Goal: Task Accomplishment & Management: Complete application form

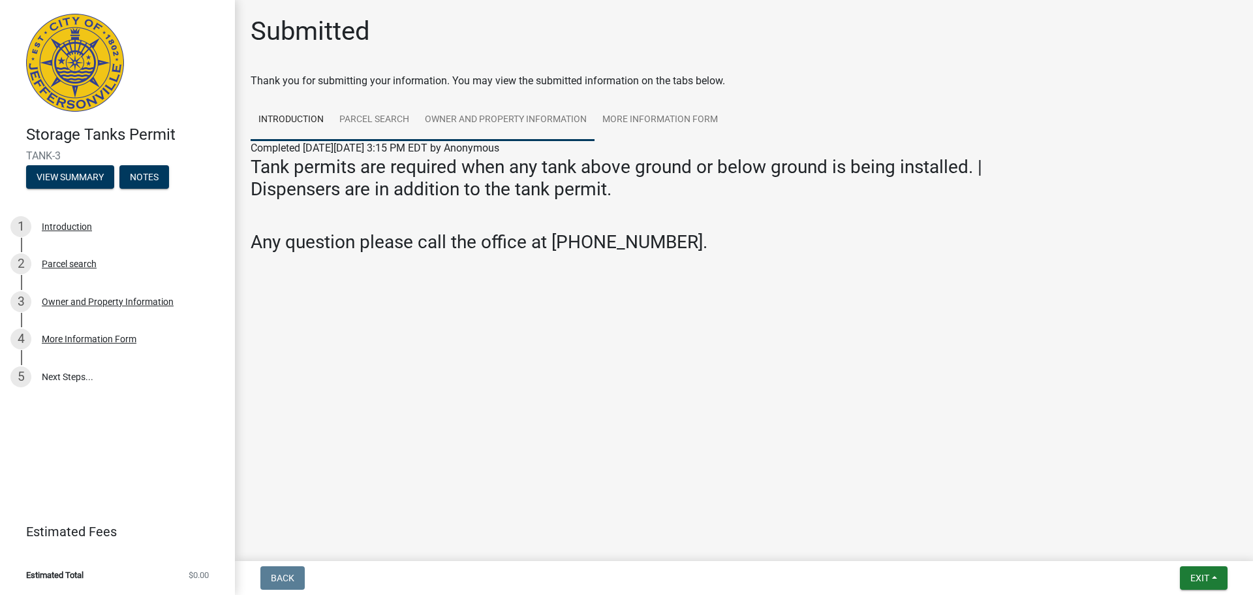
drag, startPoint x: 377, startPoint y: 121, endPoint x: 424, endPoint y: 119, distance: 47.0
click at [377, 121] on link "Parcel search" at bounding box center [375, 120] width 86 height 42
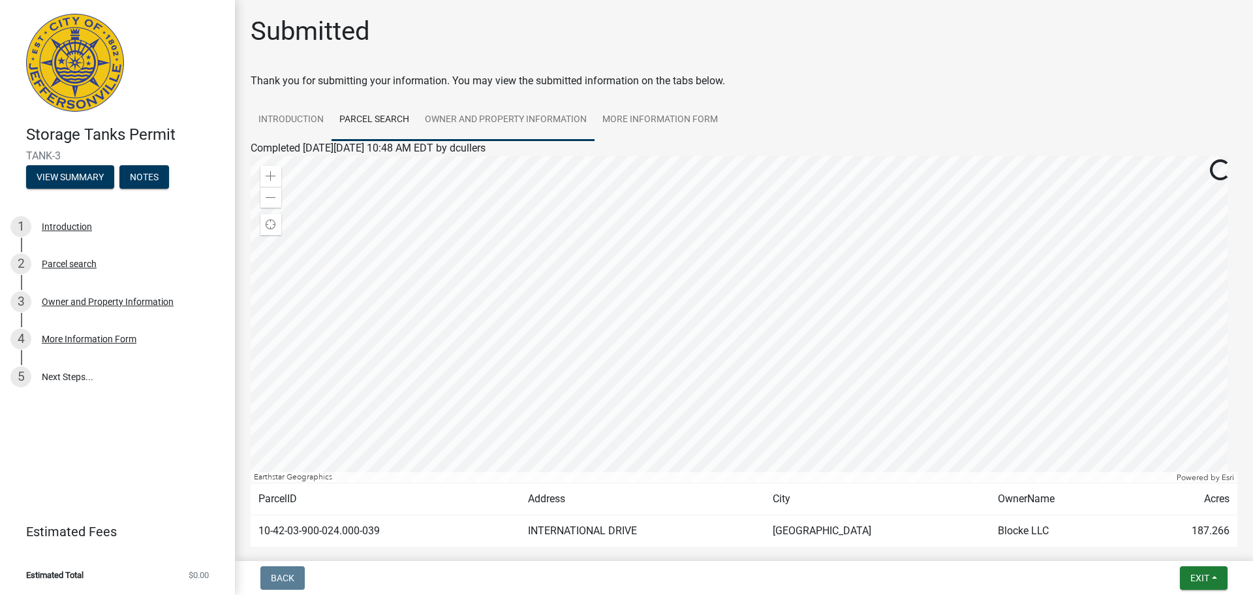
click at [480, 119] on link "Owner and Property Information" at bounding box center [506, 120] width 178 height 42
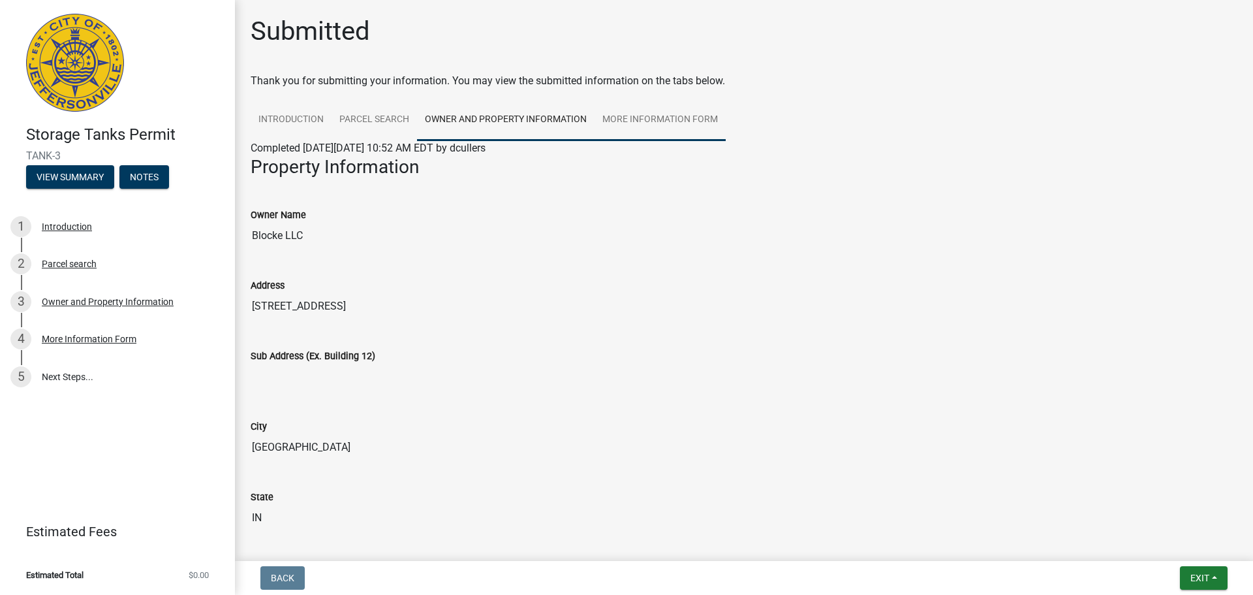
click at [656, 121] on link "More Information Form" at bounding box center [660, 120] width 131 height 42
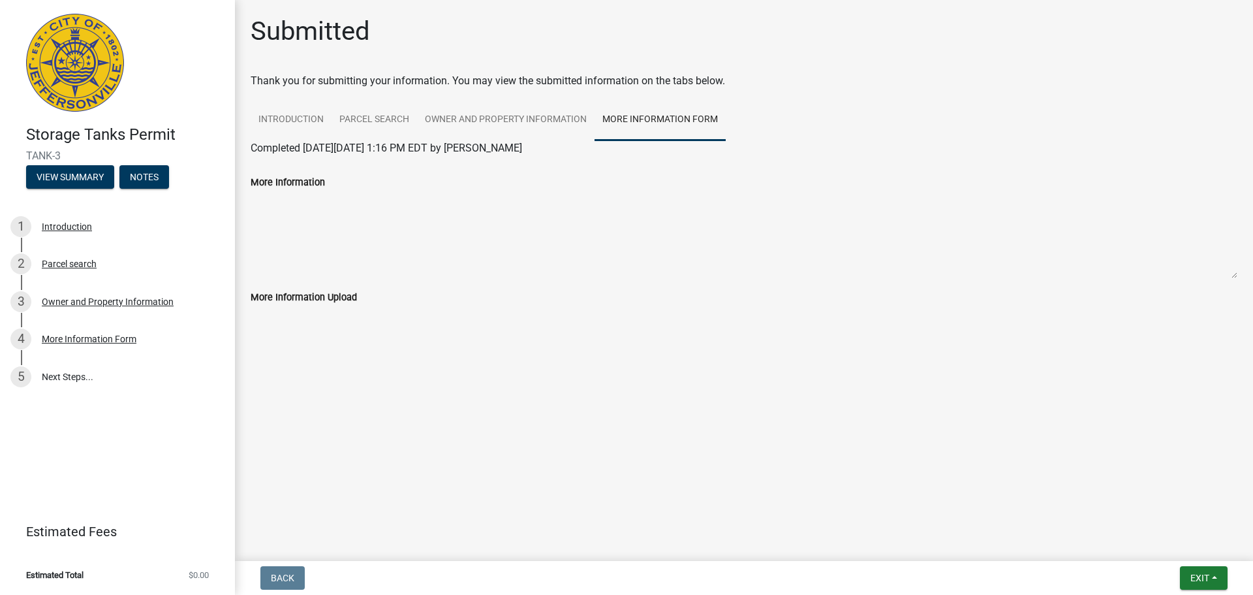
click at [288, 206] on textarea "More Information" at bounding box center [744, 234] width 987 height 89
click at [332, 315] on div "More Information Upload" at bounding box center [744, 307] width 1006 height 37
click at [336, 333] on wm-application-readonly "Introduction Parcel search Owner and Property Information More Information Form…" at bounding box center [744, 220] width 987 height 242
click at [331, 233] on textarea "More Information" at bounding box center [744, 234] width 987 height 89
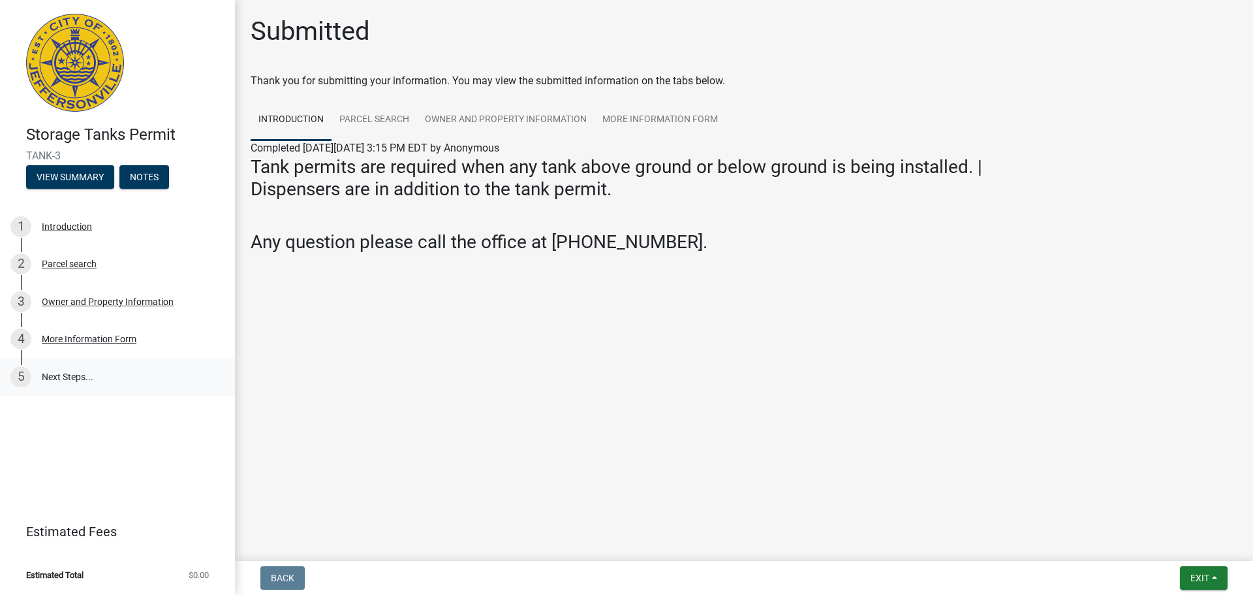
click at [60, 379] on link "5 Next Steps..." at bounding box center [117, 377] width 235 height 38
click at [367, 118] on link "Parcel search" at bounding box center [375, 120] width 86 height 42
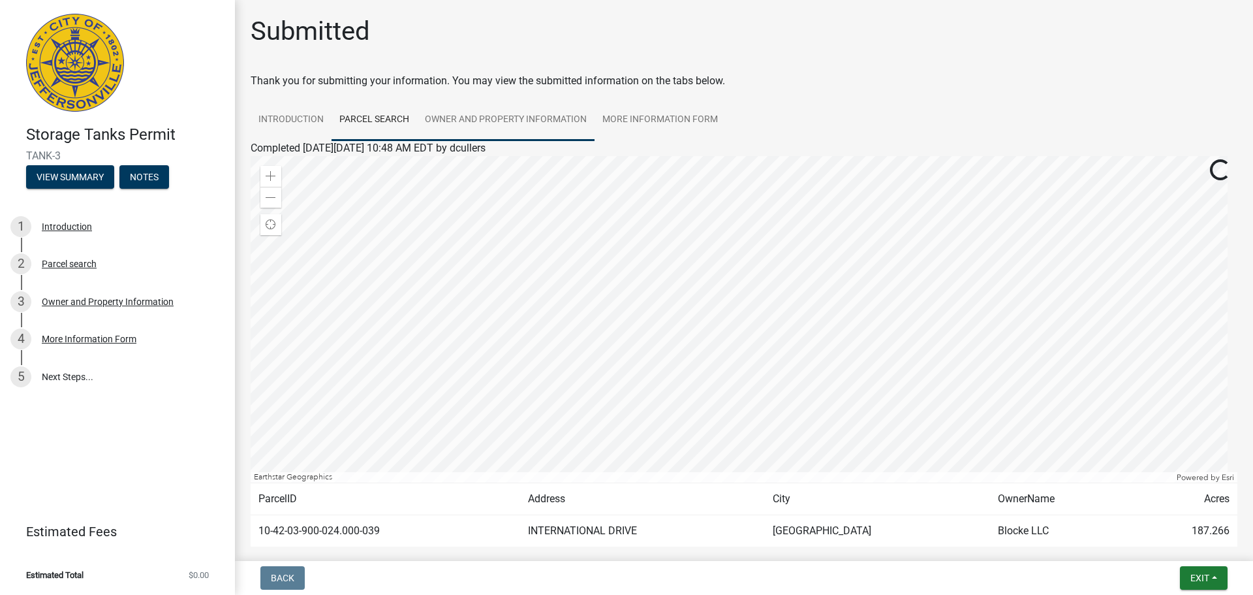
click at [529, 116] on link "Owner and Property Information" at bounding box center [506, 120] width 178 height 42
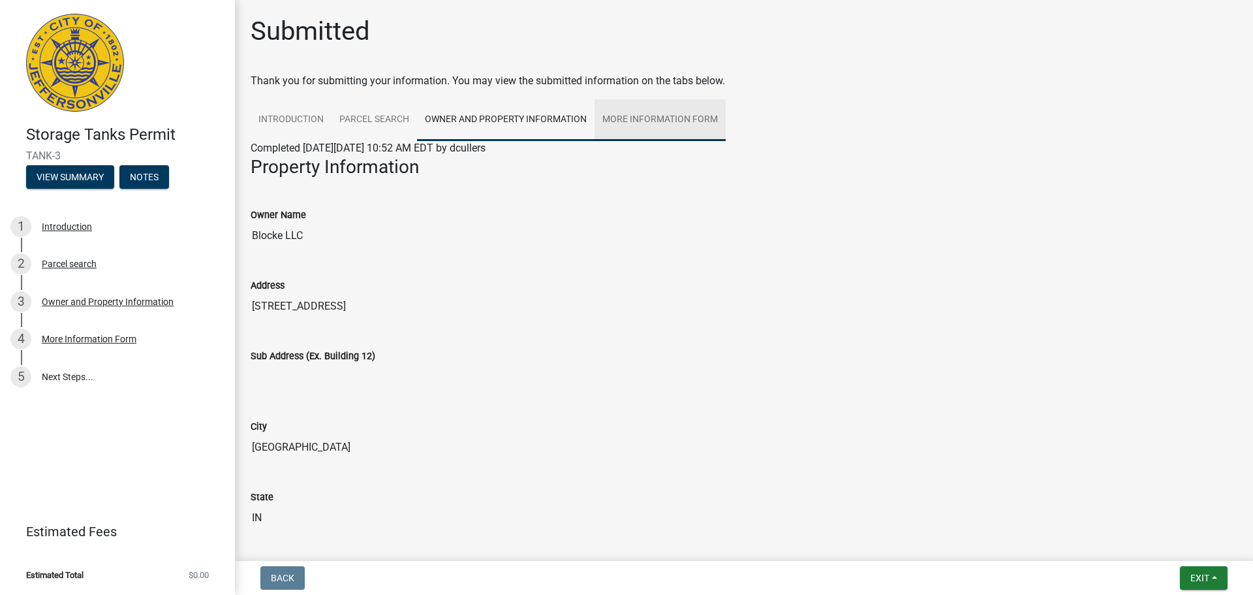
click at [640, 113] on link "More Information Form" at bounding box center [660, 120] width 131 height 42
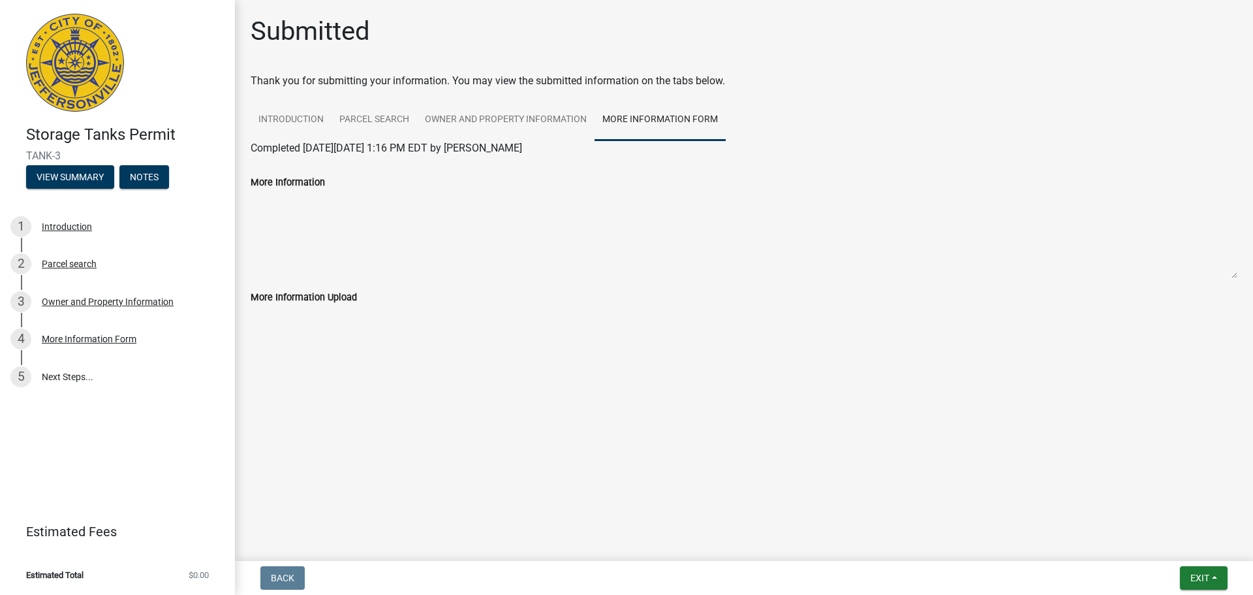
click at [575, 504] on main "Submitted Thank you for submitting your information. You may view the submitted…" at bounding box center [744, 277] width 1018 height 555
